Goal: Task Accomplishment & Management: Use online tool/utility

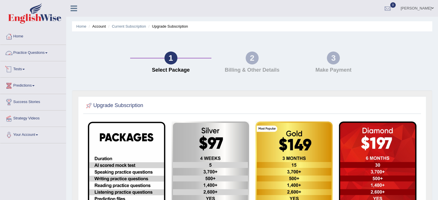
click at [46, 52] on link "Practice Questions" at bounding box center [33, 52] width 66 height 14
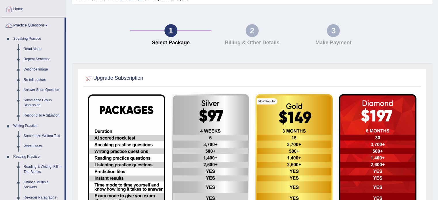
scroll to position [29, 0]
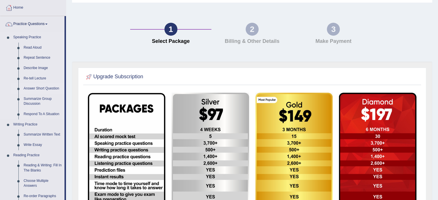
click at [38, 89] on link "Answer Short Question" at bounding box center [43, 89] width 44 height 10
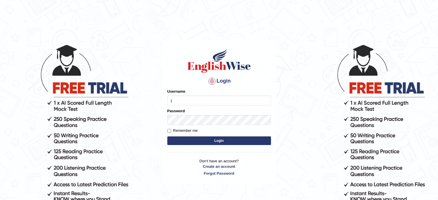
type input "Jhoandavid"
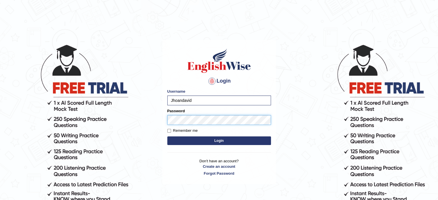
click at [167, 137] on button "Login" at bounding box center [219, 141] width 104 height 9
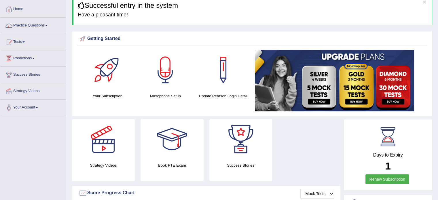
scroll to position [29, 0]
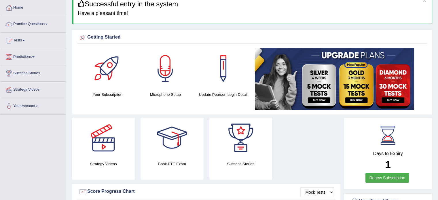
click at [319, 77] on img at bounding box center [334, 79] width 159 height 62
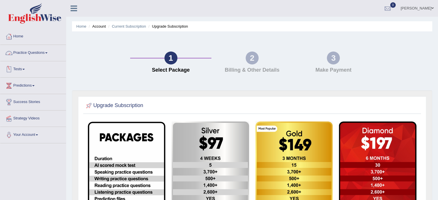
click at [17, 33] on link "Home" at bounding box center [33, 36] width 66 height 14
